Goal: Share content: Share content

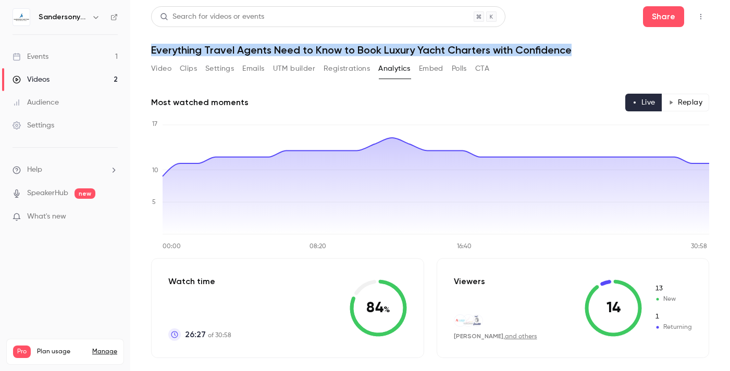
drag, startPoint x: 572, startPoint y: 52, endPoint x: 151, endPoint y: 48, distance: 421.4
click at [151, 48] on main "Search for videos or events Share Everything Travel Agents Need to Know to Book…" at bounding box center [429, 185] width 599 height 371
copy h1 "Everything Travel Agents Need to Know to Book Luxury Yacht Charters with Confid…"
click at [38, 55] on div "Events" at bounding box center [30, 57] width 36 height 10
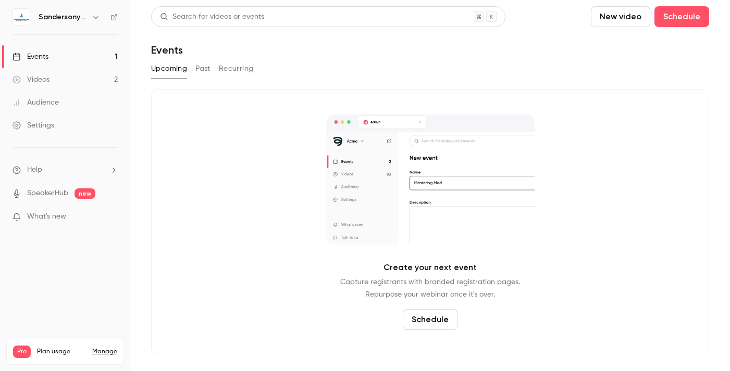
click at [199, 70] on button "Past" at bounding box center [202, 68] width 15 height 17
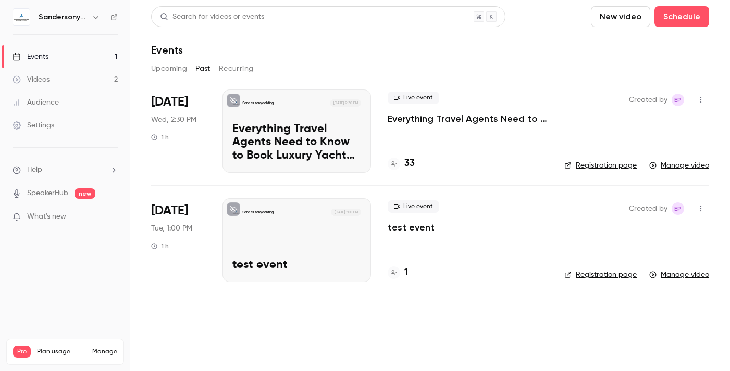
click at [281, 129] on p "Everything Travel Agents Need to Know to Book Luxury Yacht Charters with Confid…" at bounding box center [296, 143] width 129 height 40
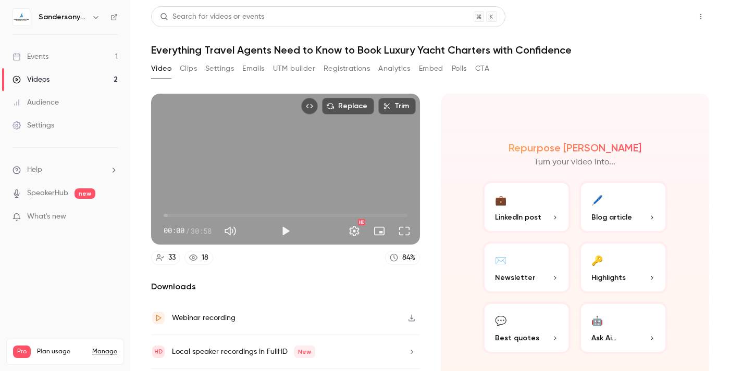
click at [654, 17] on button "Share" at bounding box center [663, 16] width 41 height 21
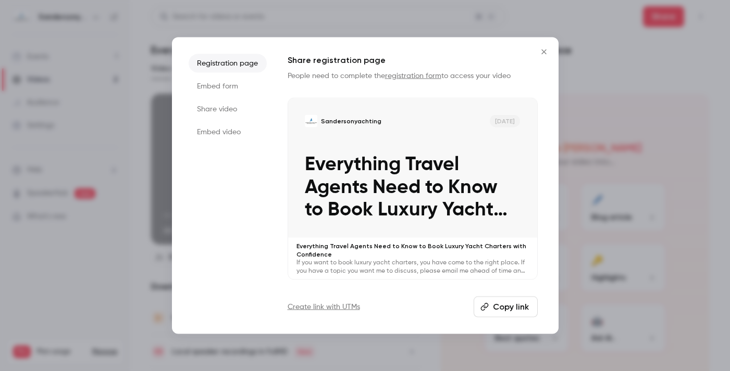
click at [359, 191] on p "Everything Travel Agents Need to Know to Book Luxury Yacht Charters with Confid…" at bounding box center [413, 188] width 216 height 68
click at [336, 264] on p "If you want to book luxury yacht charters, you have come to the right place. If…" at bounding box center [412, 267] width 232 height 17
